Goal: Information Seeking & Learning: Learn about a topic

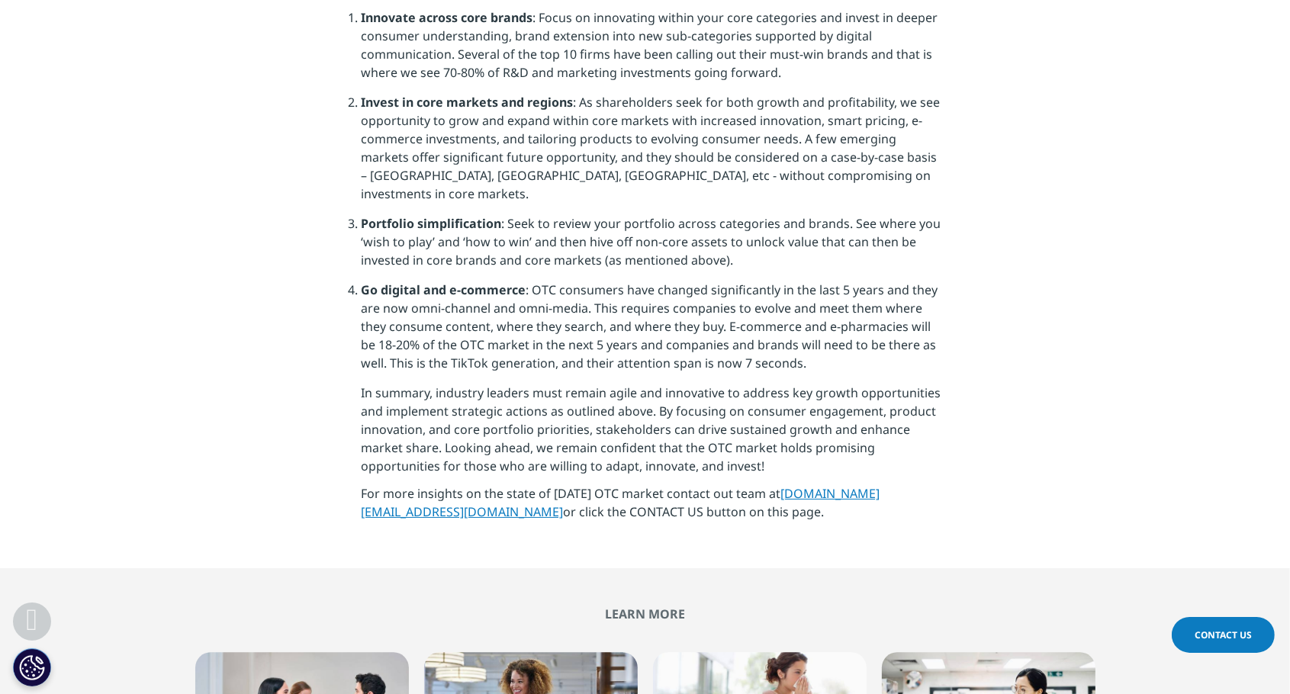
scroll to position [3968, 0]
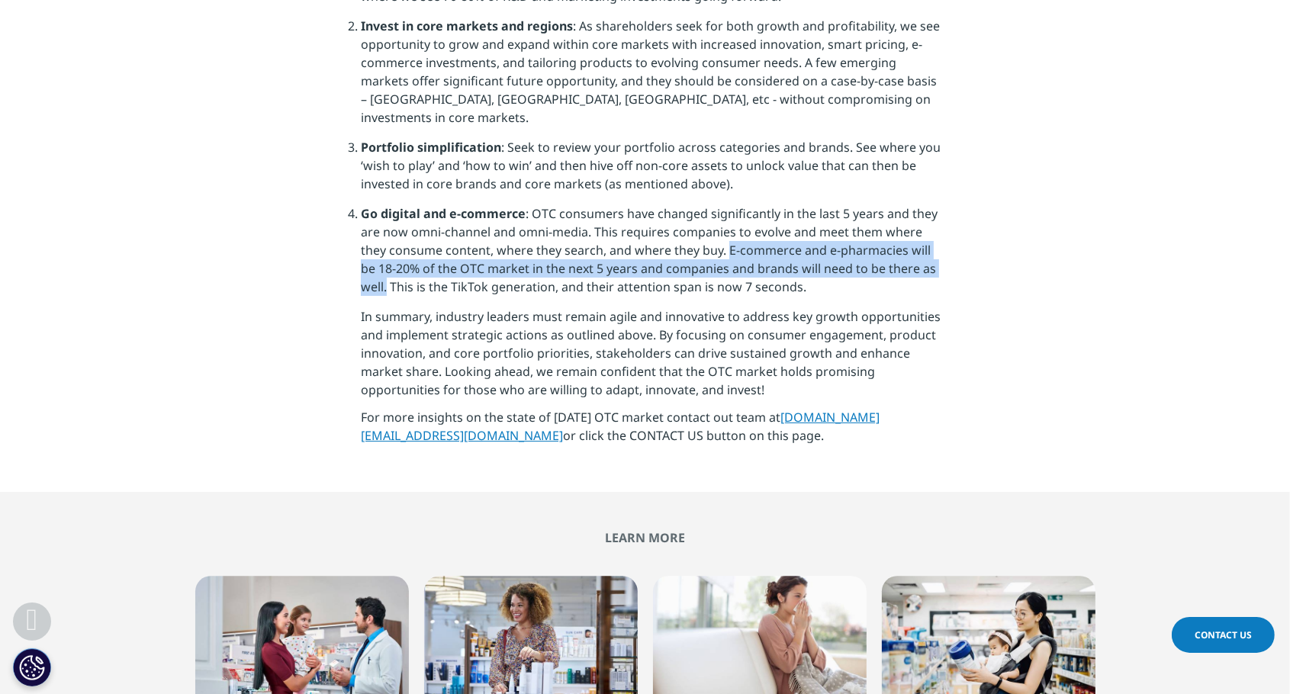
drag, startPoint x: 726, startPoint y: 201, endPoint x: 387, endPoint y: 245, distance: 342.3
click at [387, 245] on li "Go digital and e-commerce : OTC consumers have changed significantly in the las…" at bounding box center [652, 255] width 582 height 103
copy li "E-commerce and e-pharmacies will be 18-20% of the OTC market in the next 5 year…"
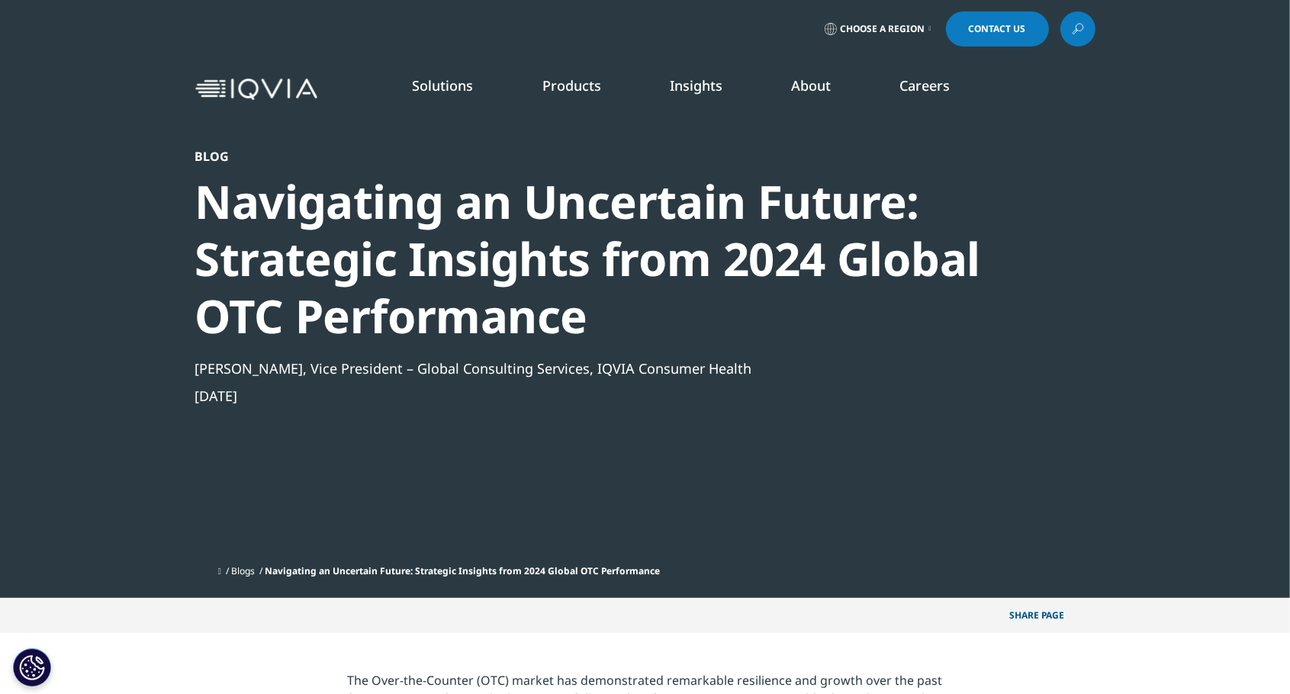
click at [632, 625] on div "Share PAGE Copy Link email facebook twitter linkedin wechat xing" at bounding box center [645, 615] width 900 height 35
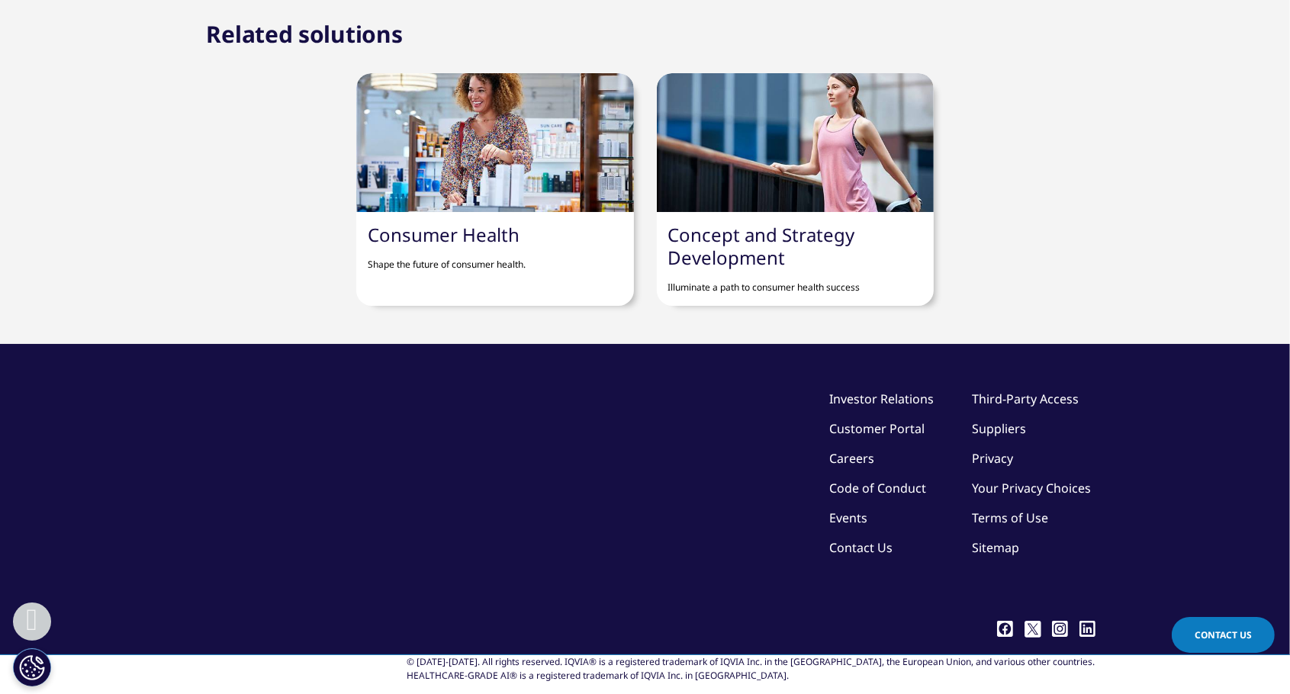
scroll to position [3968, 0]
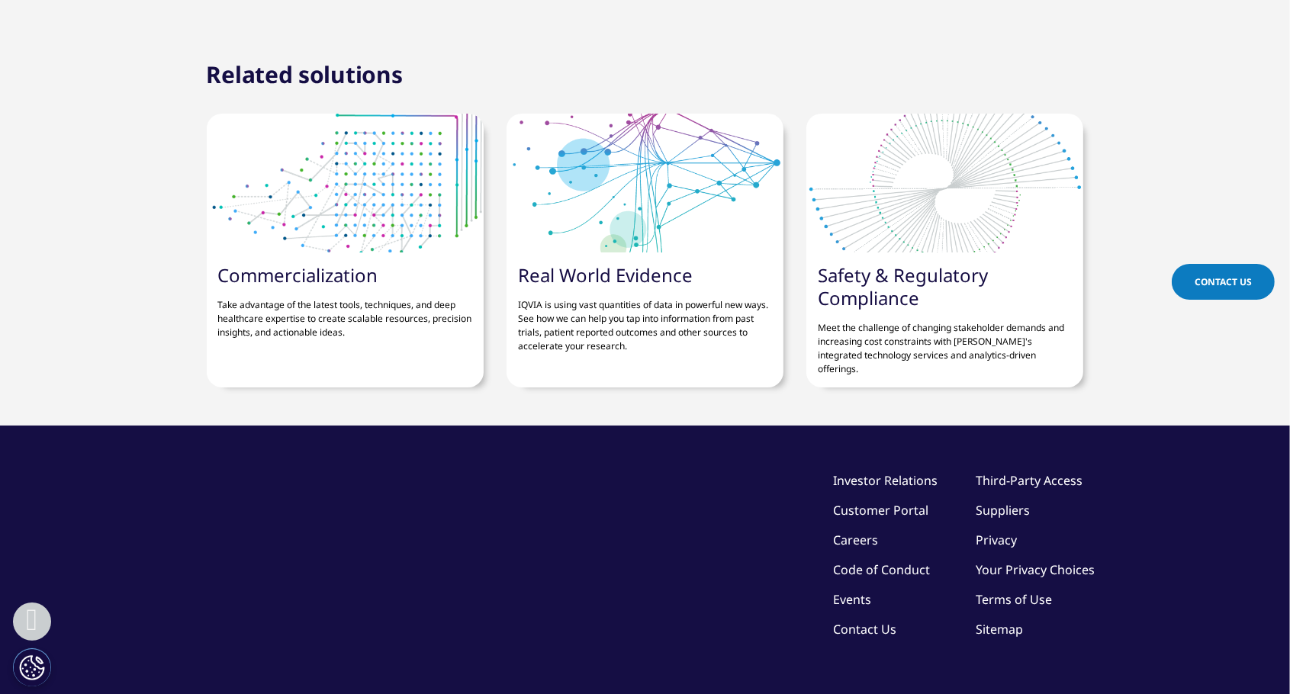
scroll to position [6498, 0]
